Goal: Navigation & Orientation: Find specific page/section

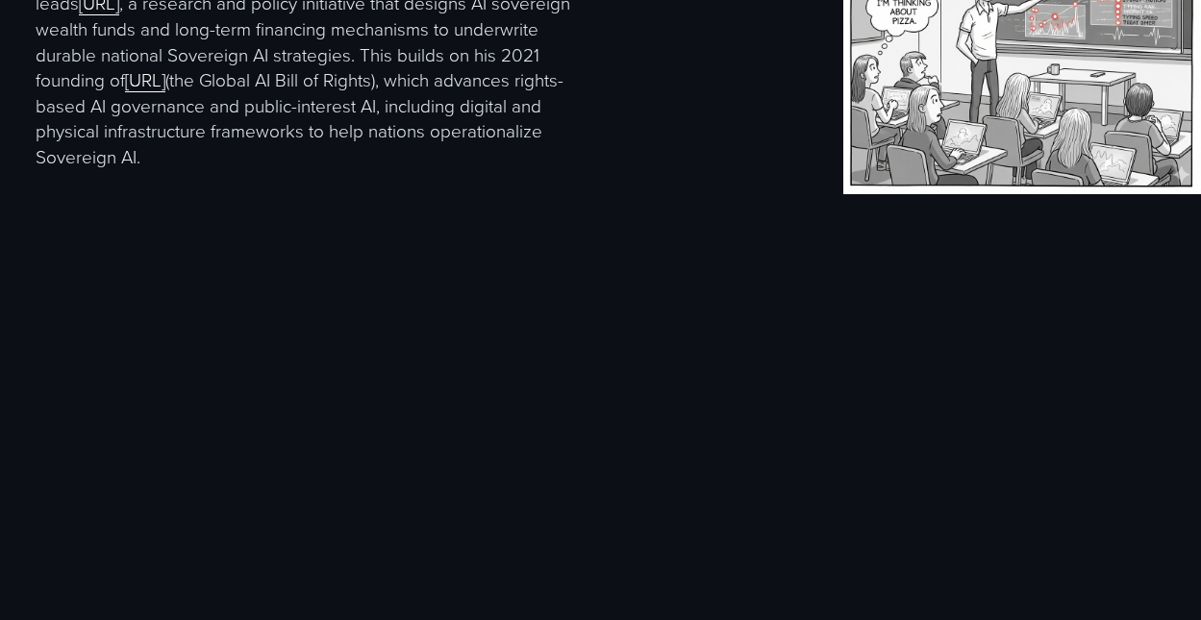
scroll to position [2480, 0]
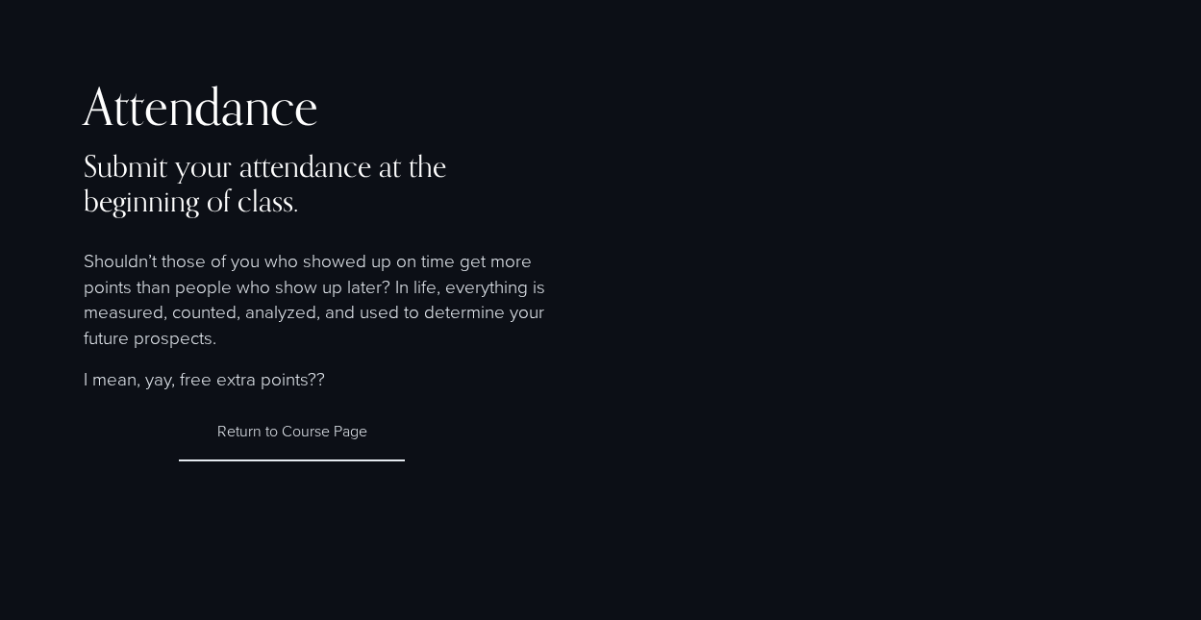
click at [279, 430] on link "Return to Course Page" at bounding box center [292, 431] width 227 height 59
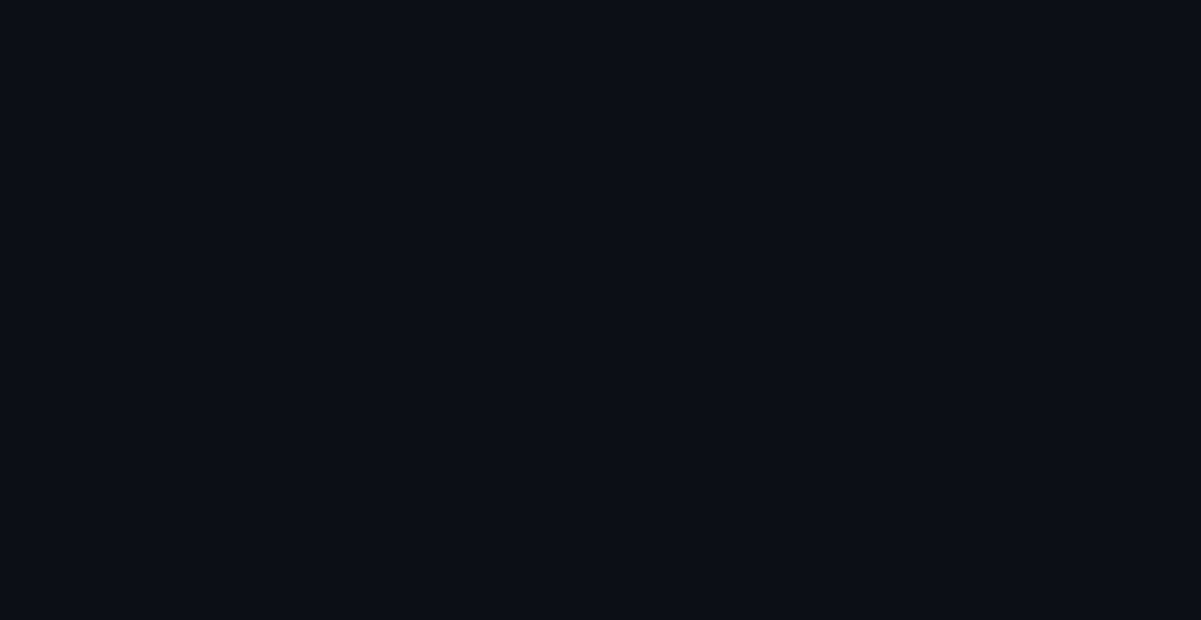
scroll to position [1427, 0]
